Goal: Information Seeking & Learning: Learn about a topic

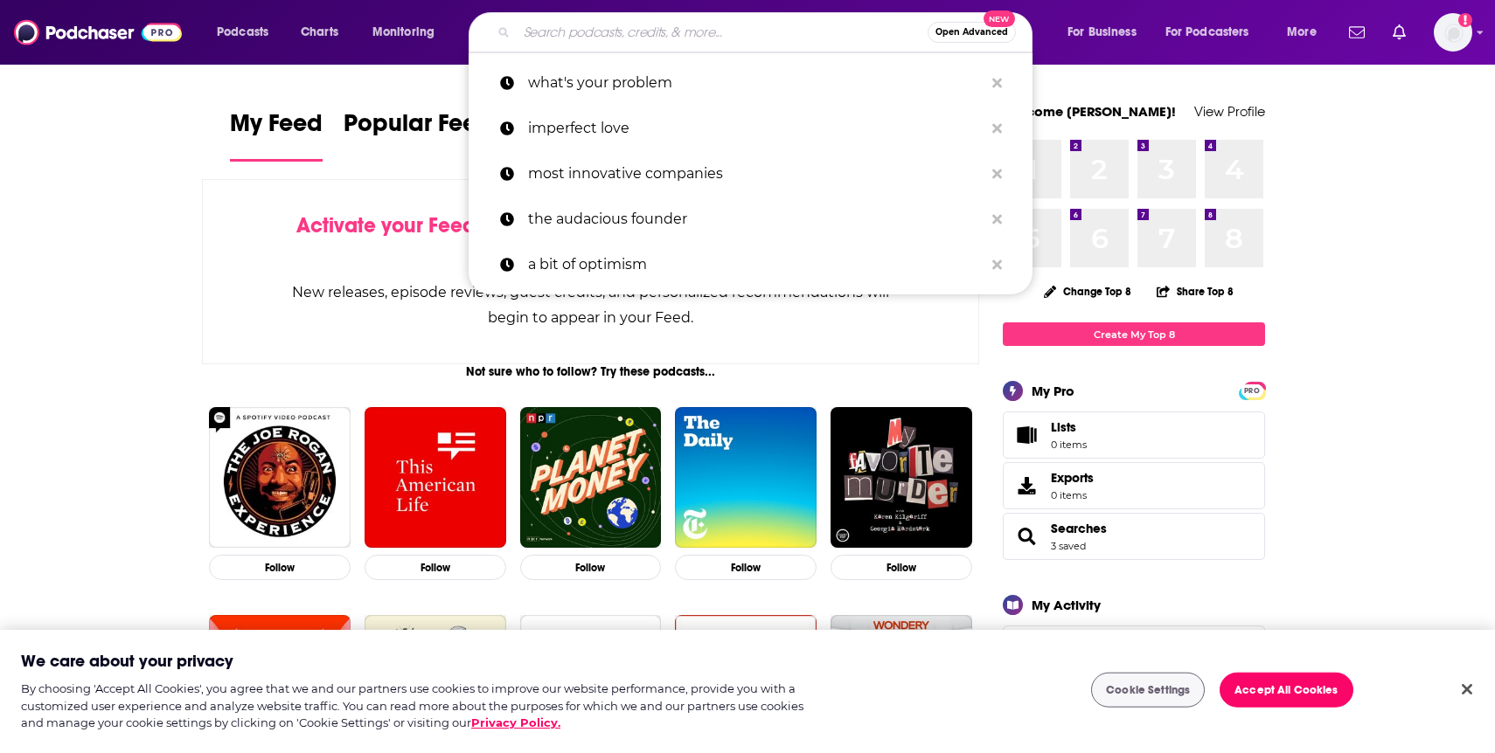
click at [702, 31] on input "Search podcasts, credits, & more..." at bounding box center [722, 32] width 411 height 28
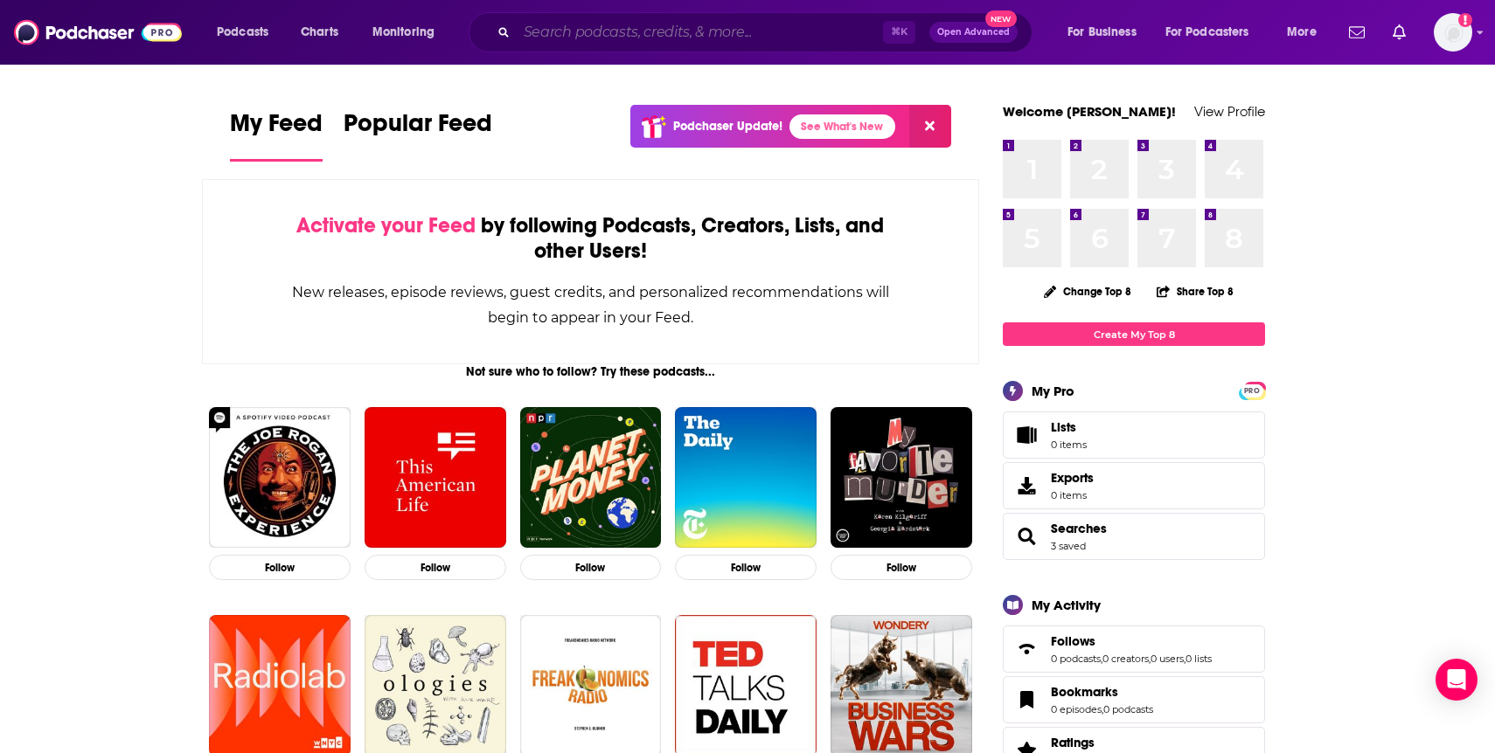
click at [702, 31] on input "Search podcasts, credits, & more..." at bounding box center [700, 32] width 366 height 28
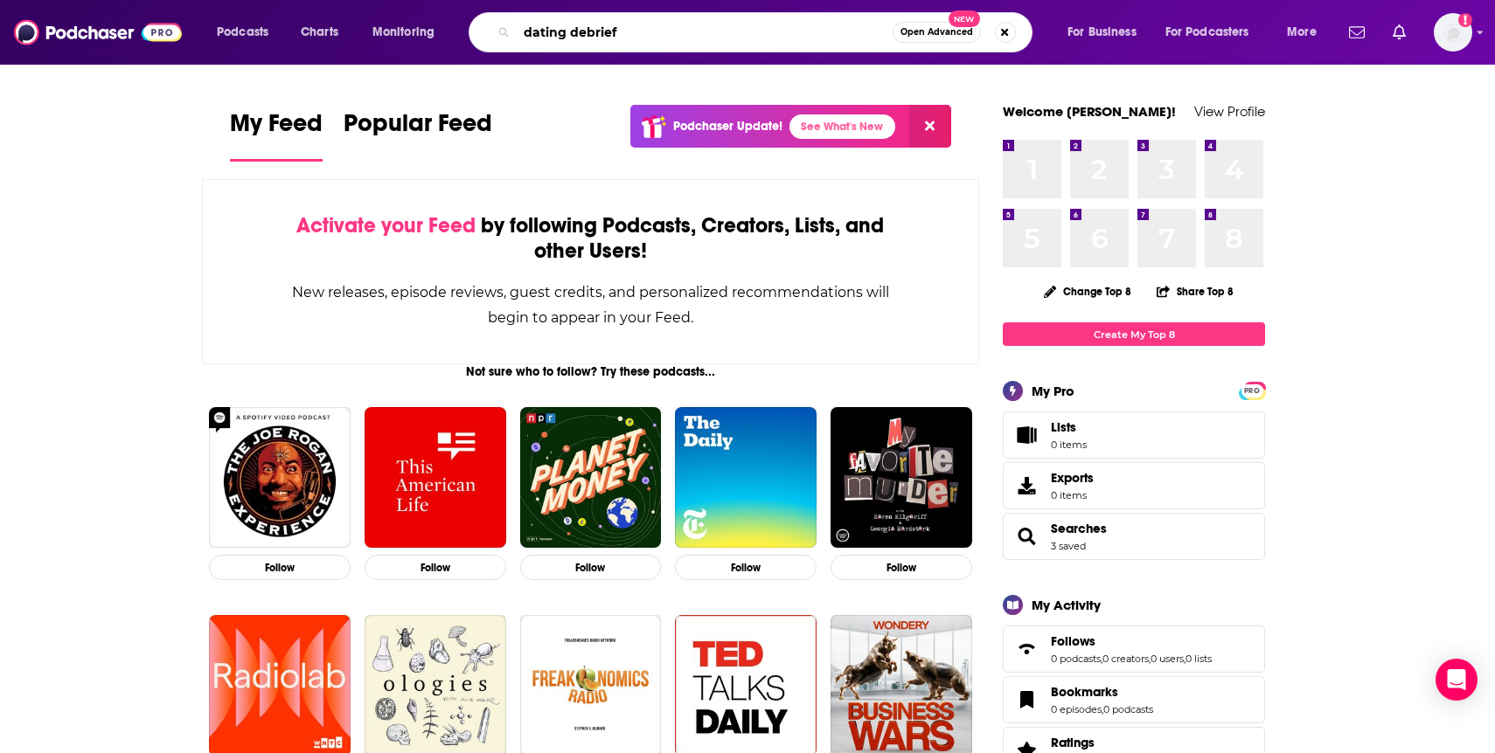
type input "dating debrief"
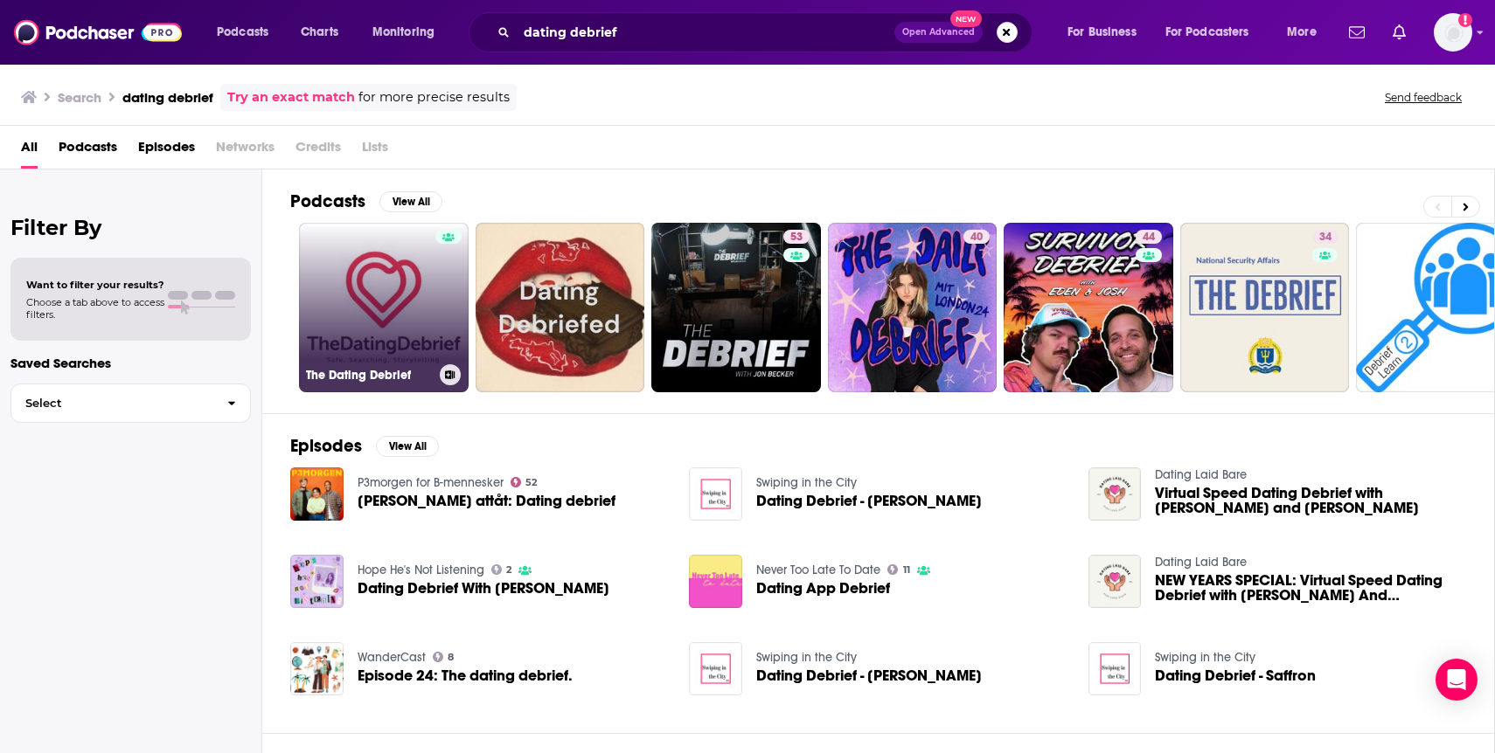
click at [424, 297] on link "The Dating Debrief" at bounding box center [384, 308] width 170 height 170
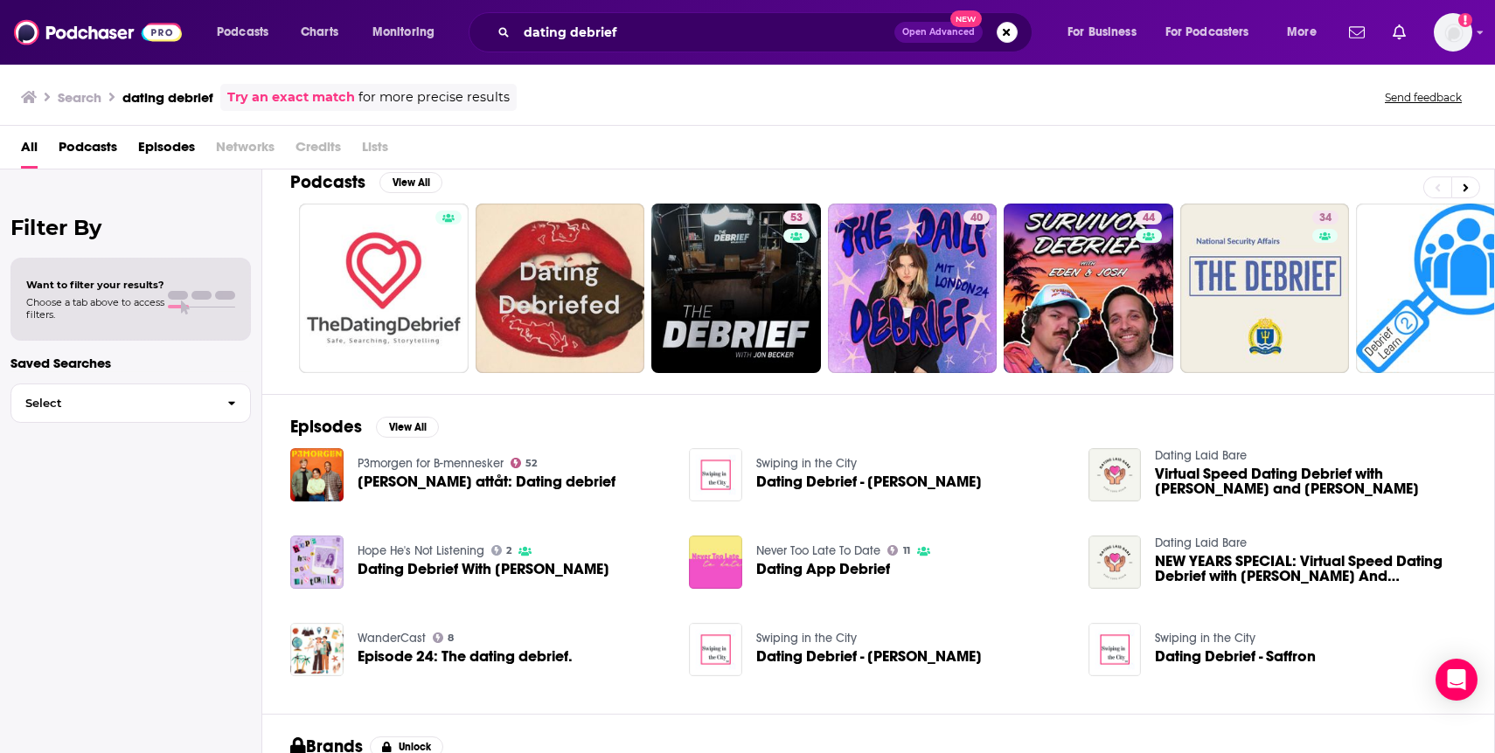
scroll to position [24, 0]
